Goal: Task Accomplishment & Management: Use online tool/utility

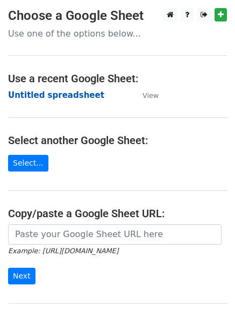
click at [35, 99] on strong "Untitled spreadsheet" at bounding box center [56, 95] width 96 height 10
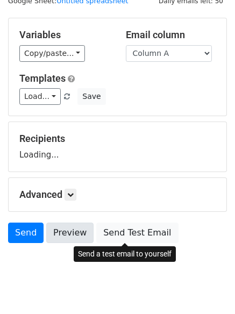
scroll to position [61, 0]
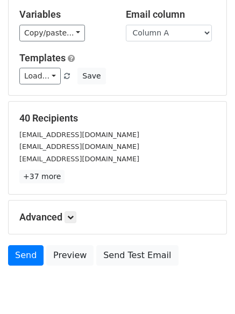
click at [75, 182] on p "+37 more" at bounding box center [117, 176] width 196 height 13
click at [70, 222] on link at bounding box center [71, 217] width 12 height 12
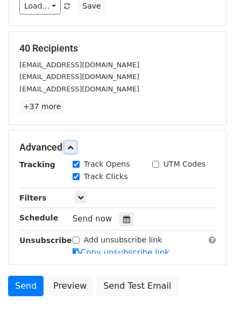
scroll to position [191, 0]
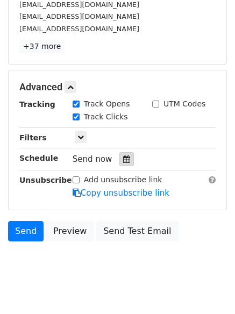
click at [123, 160] on icon at bounding box center [126, 159] width 7 height 8
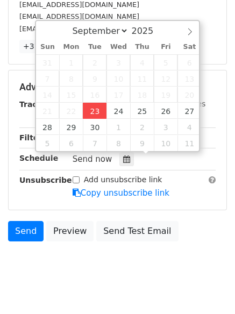
type input "2025-09-23 12:00"
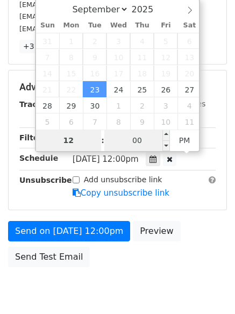
type input "4"
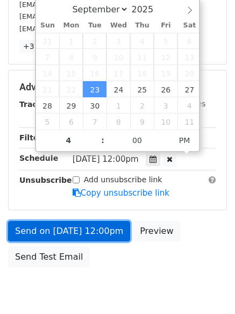
type input "2025-09-23 16:00"
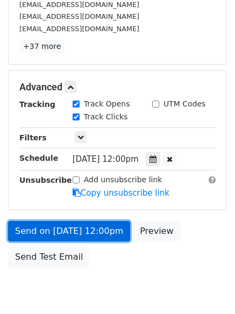
click at [78, 228] on link "Send on Sep 23 at 12:00pm" at bounding box center [69, 231] width 122 height 20
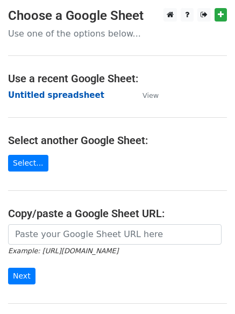
click at [37, 97] on strong "Untitled spreadsheet" at bounding box center [56, 95] width 96 height 10
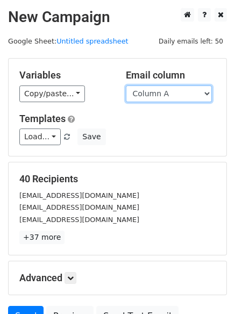
drag, startPoint x: 0, startPoint y: 0, endPoint x: 167, endPoint y: 98, distance: 193.2
click at [167, 98] on select "Column A Column B Column C Column D Column E" at bounding box center [169, 93] width 86 height 17
select select "Column B"
click at [126, 85] on select "Column A Column B Column C Column D Column E" at bounding box center [169, 93] width 86 height 17
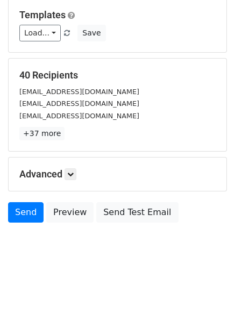
click at [74, 163] on div "Advanced Tracking Track Opens UTM Codes Track Clicks Filters Only include sprea…" at bounding box center [118, 174] width 218 height 33
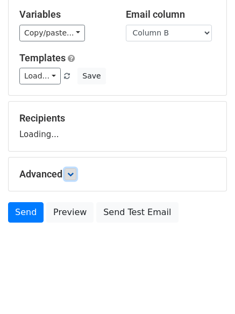
click at [74, 175] on icon at bounding box center [70, 174] width 6 height 6
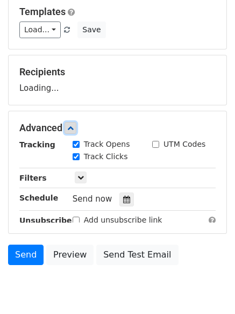
scroll to position [158, 0]
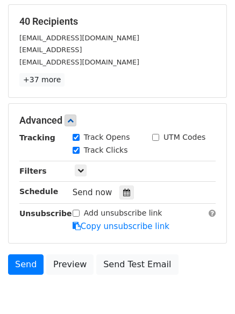
click at [120, 159] on div "Tracking Track Opens UTM Codes Track Clicks Filters Only include spreadsheet ro…" at bounding box center [117, 182] width 196 height 101
drag, startPoint x: 121, startPoint y: 194, endPoint x: 112, endPoint y: 189, distance: 10.6
click at [123, 196] on icon at bounding box center [126, 193] width 7 height 8
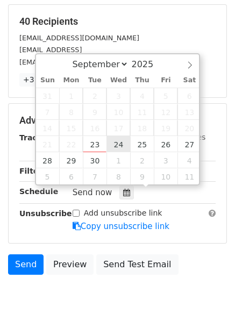
type input "2025-09-24 12:00"
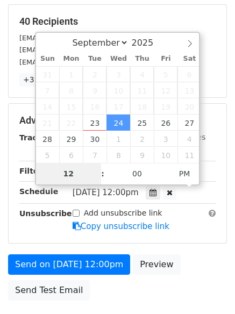
type input "5"
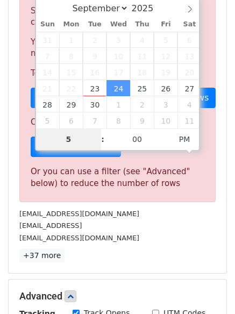
scroll to position [445, 0]
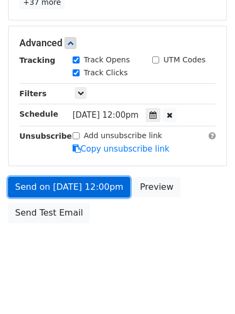
type input "2025-09-24 17:00"
click at [67, 179] on link "Send on Sep 24 at 12:00pm" at bounding box center [69, 187] width 122 height 20
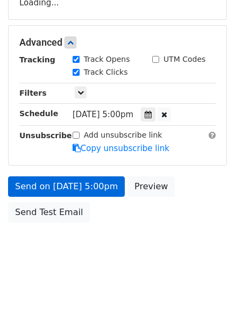
scroll to position [192, 0]
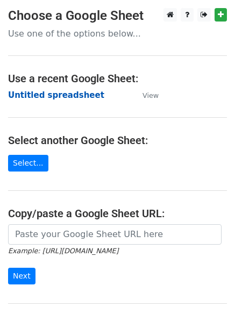
click at [30, 97] on strong "Untitled spreadsheet" at bounding box center [56, 95] width 96 height 10
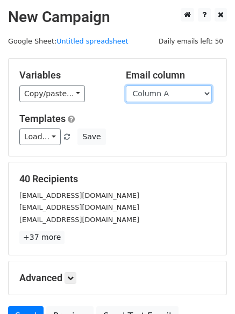
drag, startPoint x: 0, startPoint y: 0, endPoint x: 149, endPoint y: 96, distance: 177.0
click at [149, 96] on select "Column A Column B Column C Column D Column E" at bounding box center [169, 93] width 86 height 17
select select "Column C"
click at [126, 85] on select "Column A Column B Column C Column D Column E" at bounding box center [169, 93] width 86 height 17
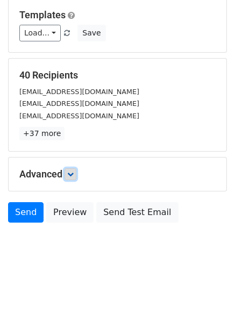
click at [76, 174] on link at bounding box center [71, 174] width 12 height 12
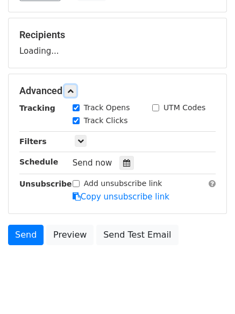
scroll to position [149, 0]
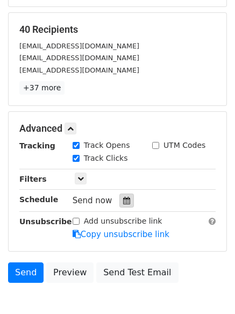
click at [123, 201] on icon at bounding box center [126, 201] width 7 height 8
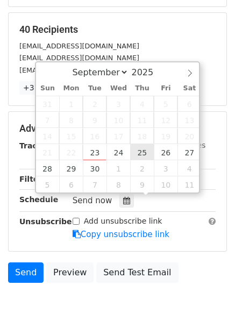
type input "2025-09-25 12:00"
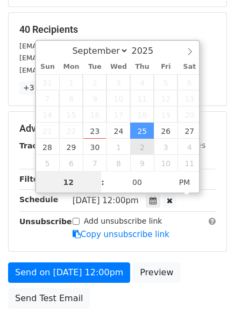
scroll to position [1, 0]
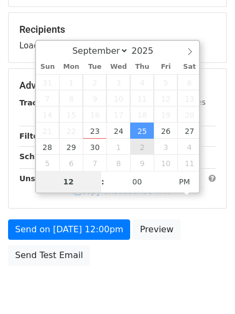
type input "6"
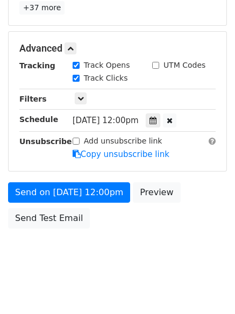
scroll to position [445, 0]
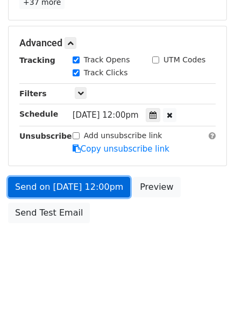
type input "2025-09-25 18:00"
click at [62, 182] on link "Send on Sep 25 at 12:00pm" at bounding box center [69, 187] width 122 height 20
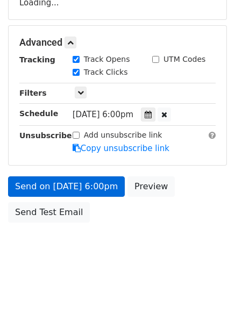
scroll to position [192, 0]
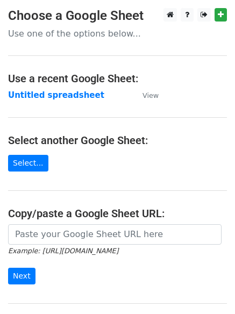
click at [26, 85] on main "Choose a Google Sheet Use one of the options below... Use a recent Google Sheet…" at bounding box center [117, 175] width 235 height 334
click at [26, 93] on strong "Untitled spreadsheet" at bounding box center [56, 95] width 96 height 10
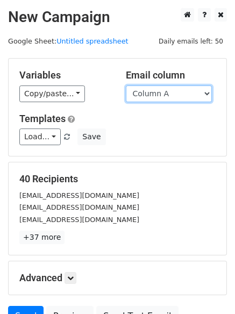
drag, startPoint x: 0, startPoint y: 0, endPoint x: 175, endPoint y: 96, distance: 199.7
click at [175, 96] on select "Column A Column B Column C Column D Column E" at bounding box center [169, 93] width 86 height 17
select select "Column D"
click at [126, 85] on select "Column A Column B Column C Column D Column E" at bounding box center [169, 93] width 86 height 17
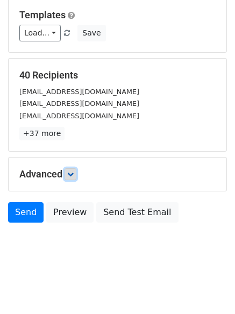
click at [76, 176] on link at bounding box center [71, 174] width 12 height 12
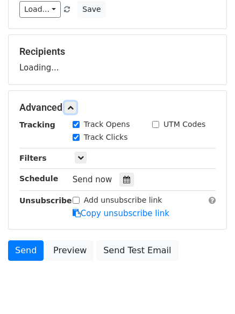
scroll to position [152, 0]
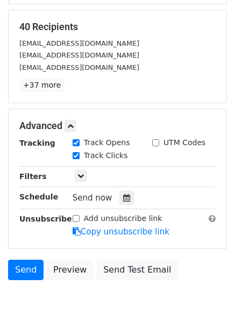
click at [126, 204] on div at bounding box center [126, 198] width 15 height 14
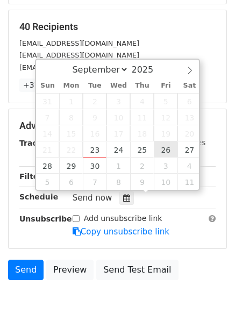
type input "[DATE] 12:00"
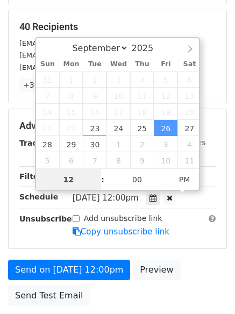
scroll to position [1, 0]
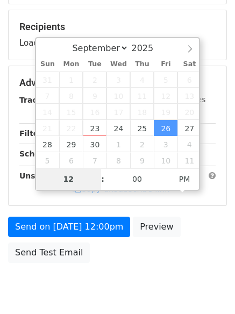
type input "7"
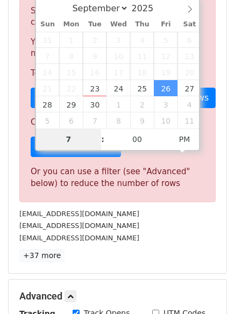
scroll to position [445, 0]
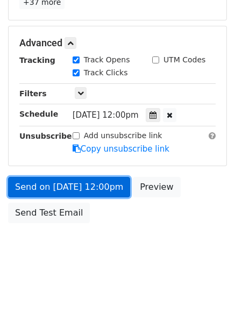
type input "2025-09-26 19:00"
click at [87, 189] on link "Send on Sep 26 at 12:00pm" at bounding box center [69, 187] width 122 height 20
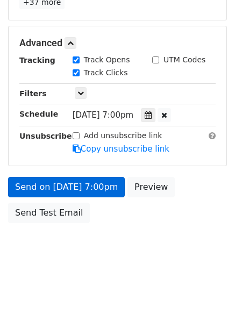
scroll to position [192, 0]
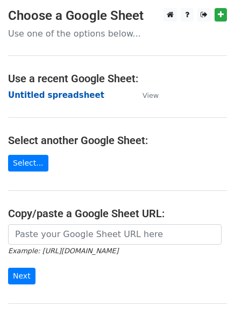
click at [32, 94] on strong "Untitled spreadsheet" at bounding box center [56, 95] width 96 height 10
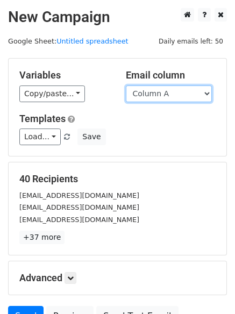
click at [162, 95] on select "Column A Column B Column C Column D Column E" at bounding box center [169, 93] width 86 height 17
select select "Column E"
click at [126, 85] on select "Column A Column B Column C Column D Column E" at bounding box center [169, 93] width 86 height 17
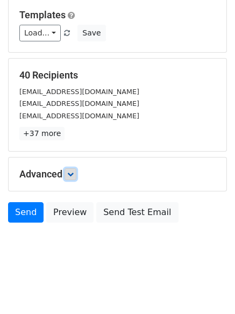
click at [74, 177] on icon at bounding box center [70, 174] width 6 height 6
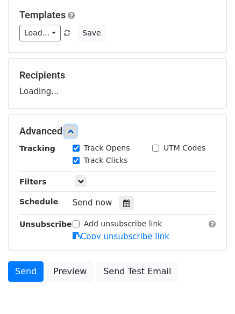
scroll to position [155, 0]
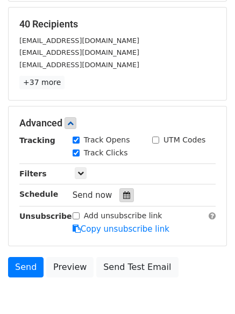
click at [123, 192] on icon at bounding box center [126, 195] width 7 height 8
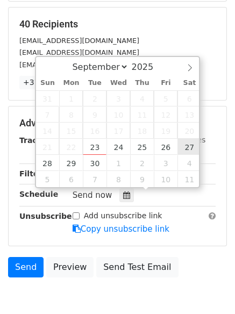
type input "2025-09-27 12:00"
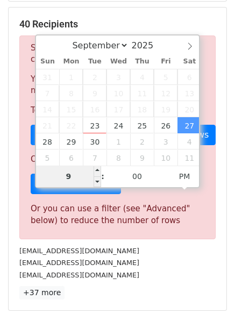
drag, startPoint x: 78, startPoint y: 174, endPoint x: 67, endPoint y: 174, distance: 11.8
click at [70, 175] on input "9" at bounding box center [69, 177] width 66 height 22
type input "8"
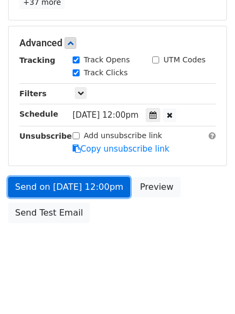
type input "2025-09-27 20:00"
click at [71, 177] on link "Send on Sep 27 at 12:00pm" at bounding box center [69, 187] width 122 height 20
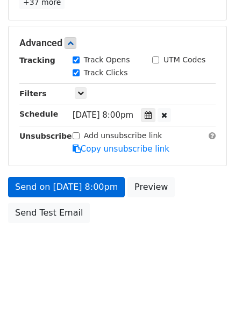
scroll to position [192, 0]
